Goal: Navigation & Orientation: Find specific page/section

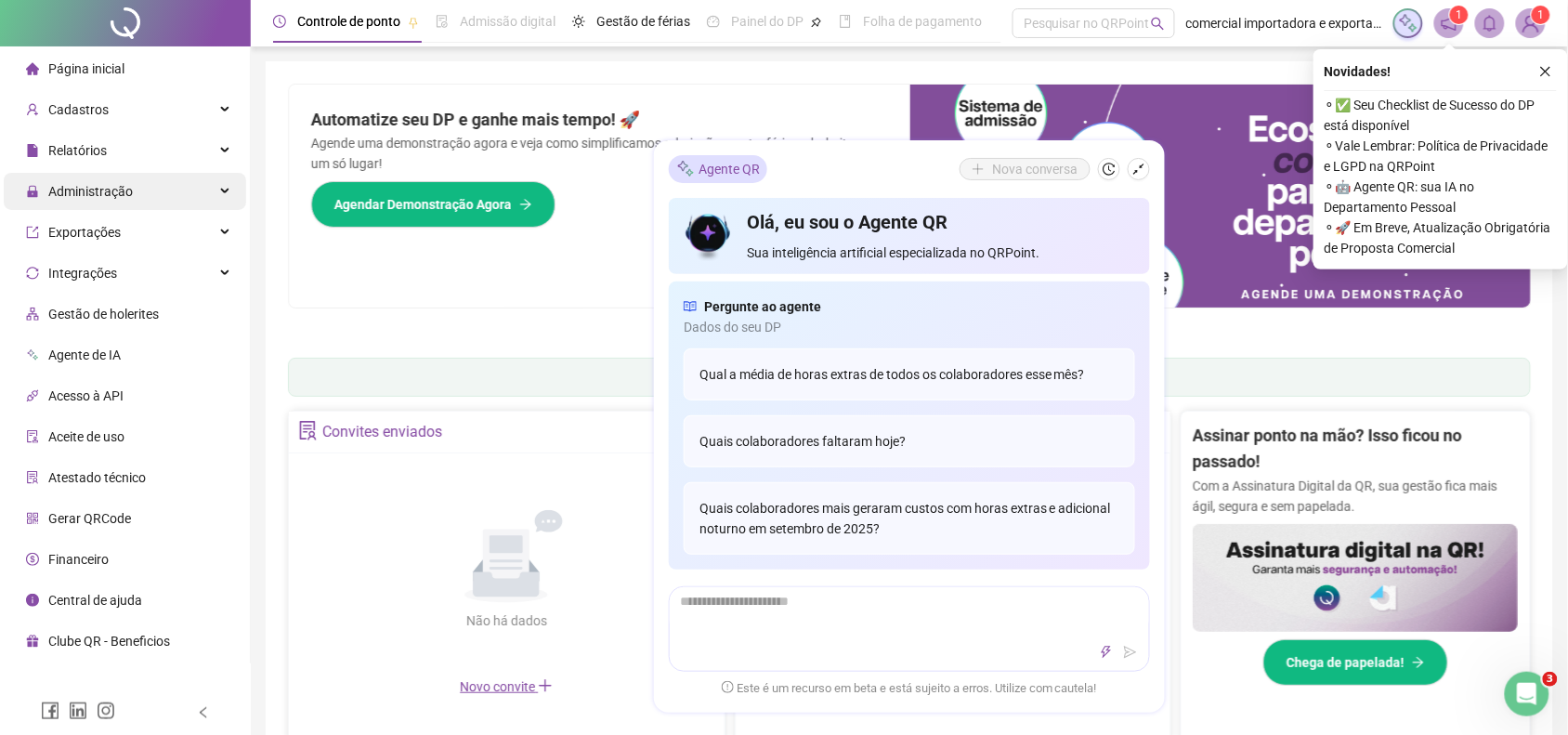
click at [165, 197] on div "Administração" at bounding box center [125, 192] width 243 height 38
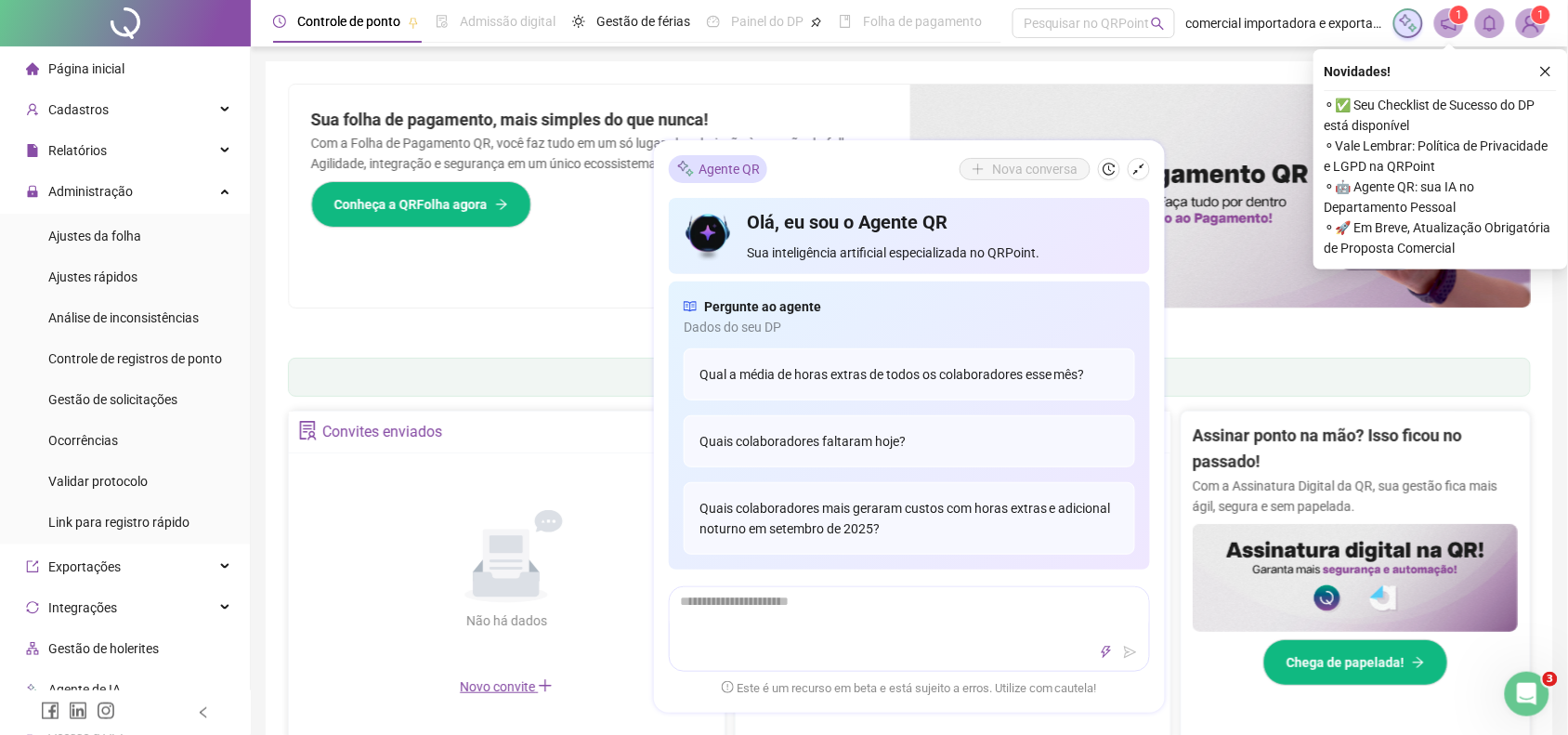
click at [1552, 77] on button "button" at bounding box center [1545, 71] width 23 height 23
